Goal: Task Accomplishment & Management: Complete application form

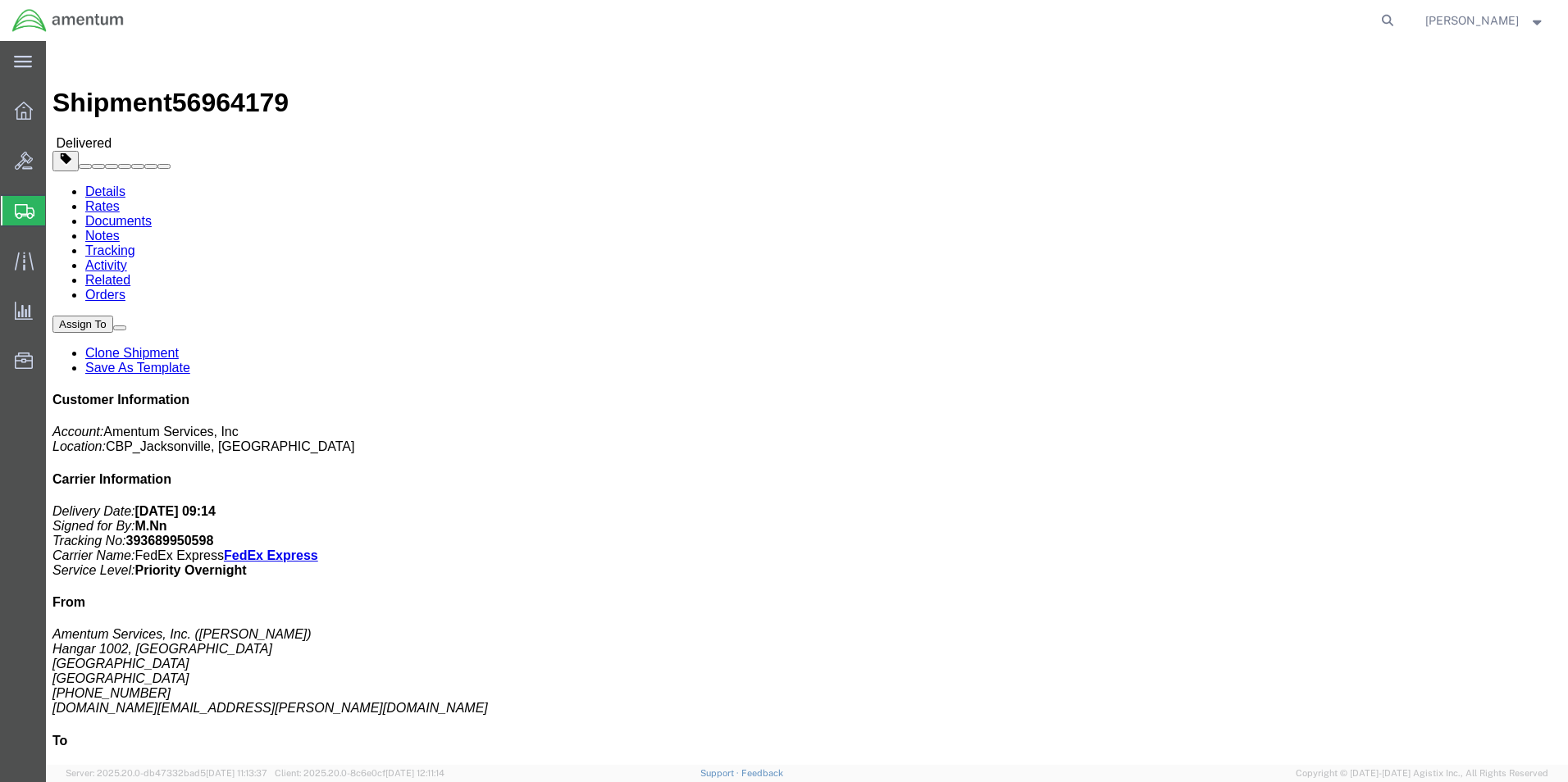
click at [0, 0] on span "Create Shipment" at bounding box center [0, 0] width 0 height 0
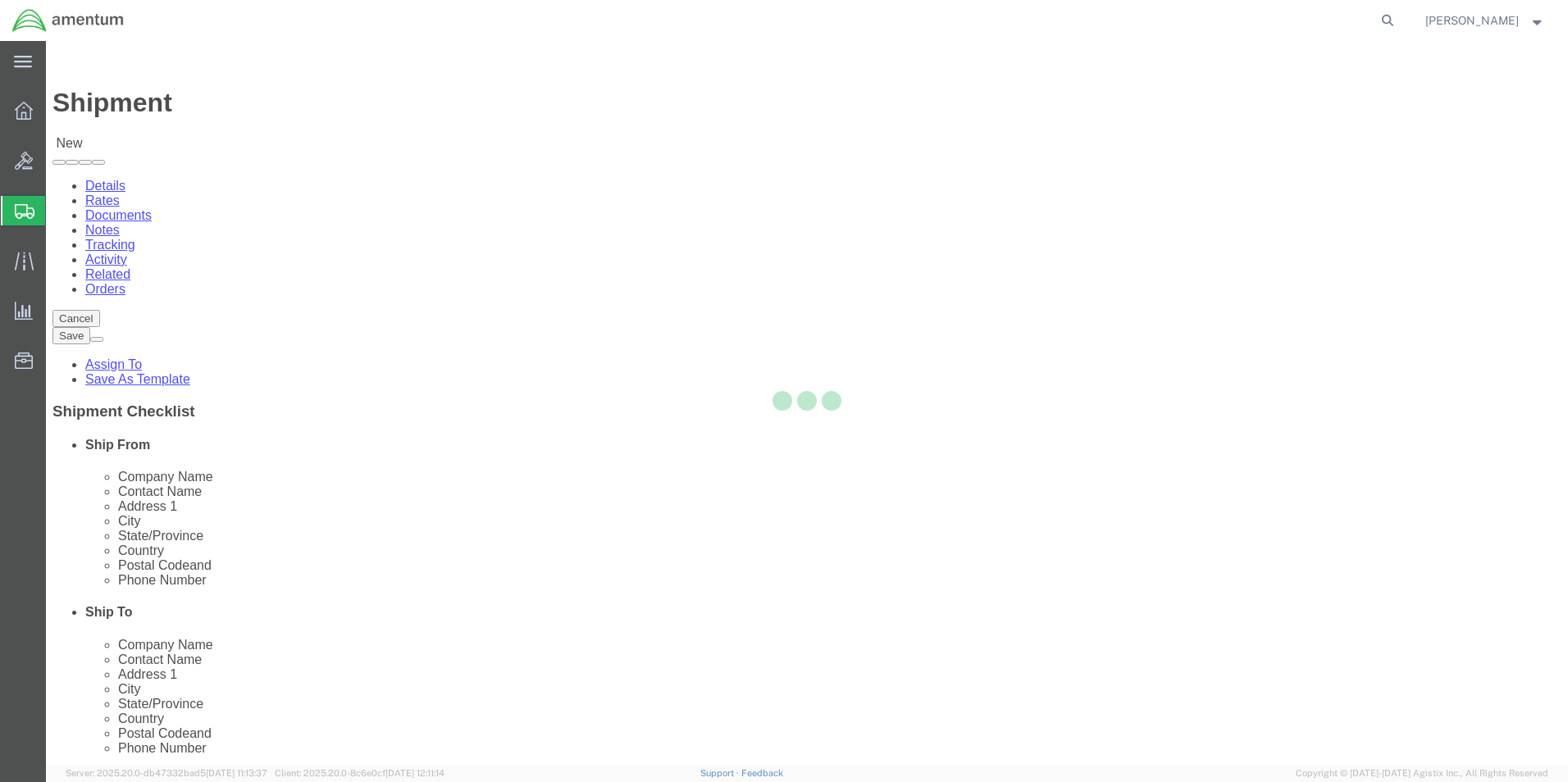
select select
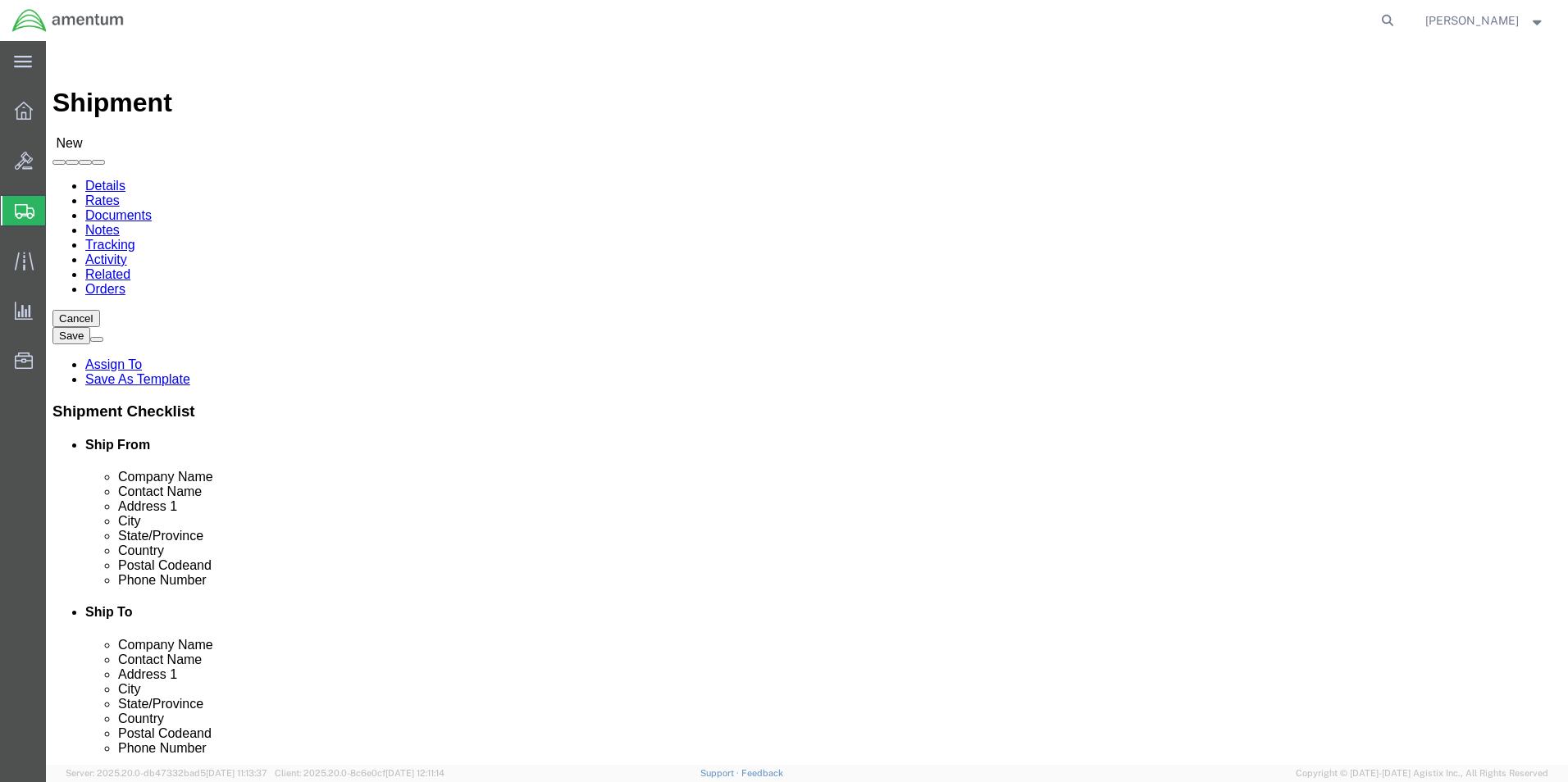
type input "eja"
select select "49930"
select select "FL"
click at [1422, 20] on nav "[PERSON_NAME]" at bounding box center [790, 20] width 1557 height 41
click at [1399, 18] on icon at bounding box center [1387, 20] width 23 height 23
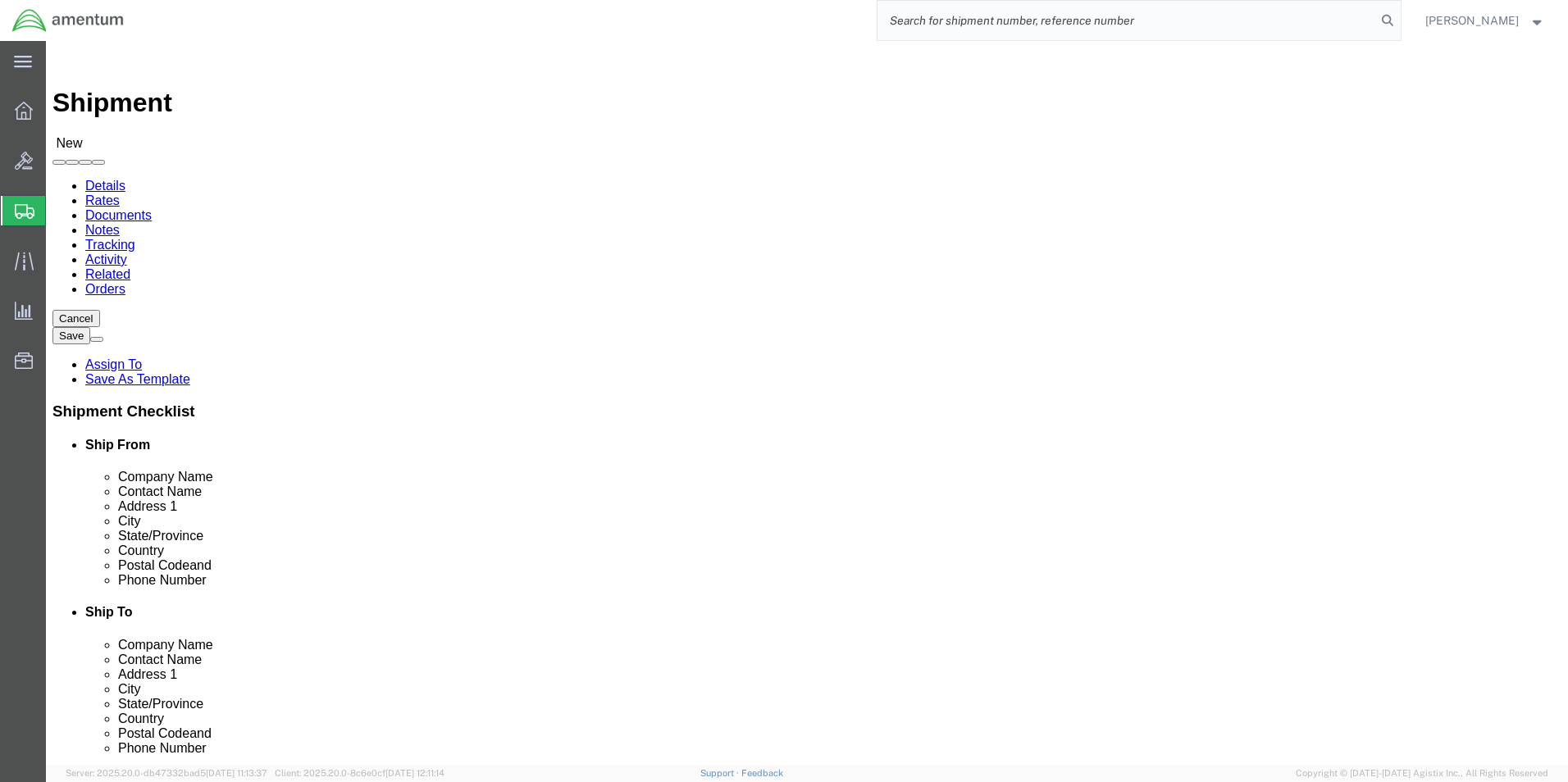
click at [945, 14] on input "search" at bounding box center [1127, 20] width 498 height 39
